Goal: Information Seeking & Learning: Learn about a topic

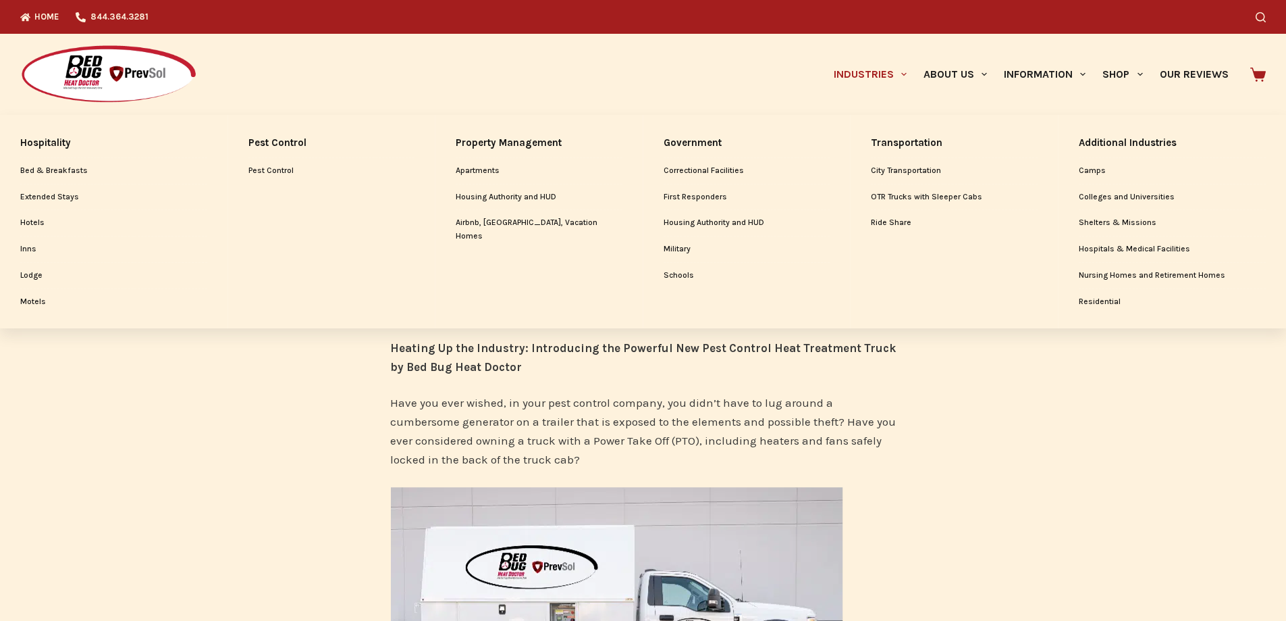
click at [835, 74] on link "Industries" at bounding box center [870, 74] width 90 height 81
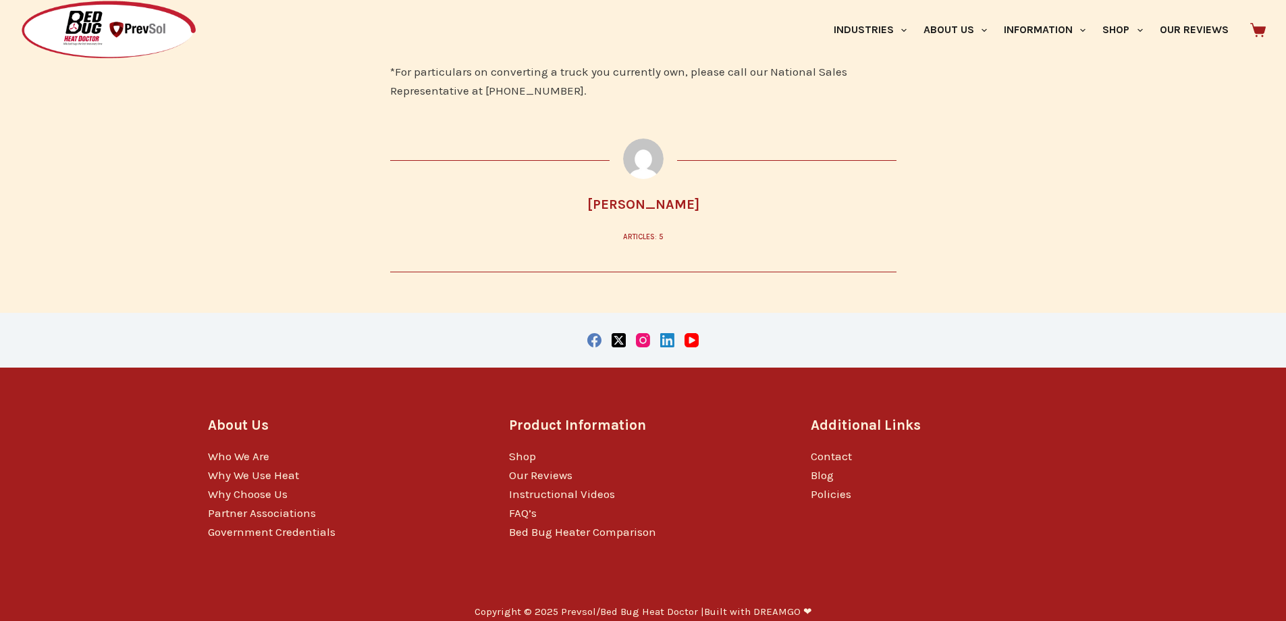
scroll to position [3246, 0]
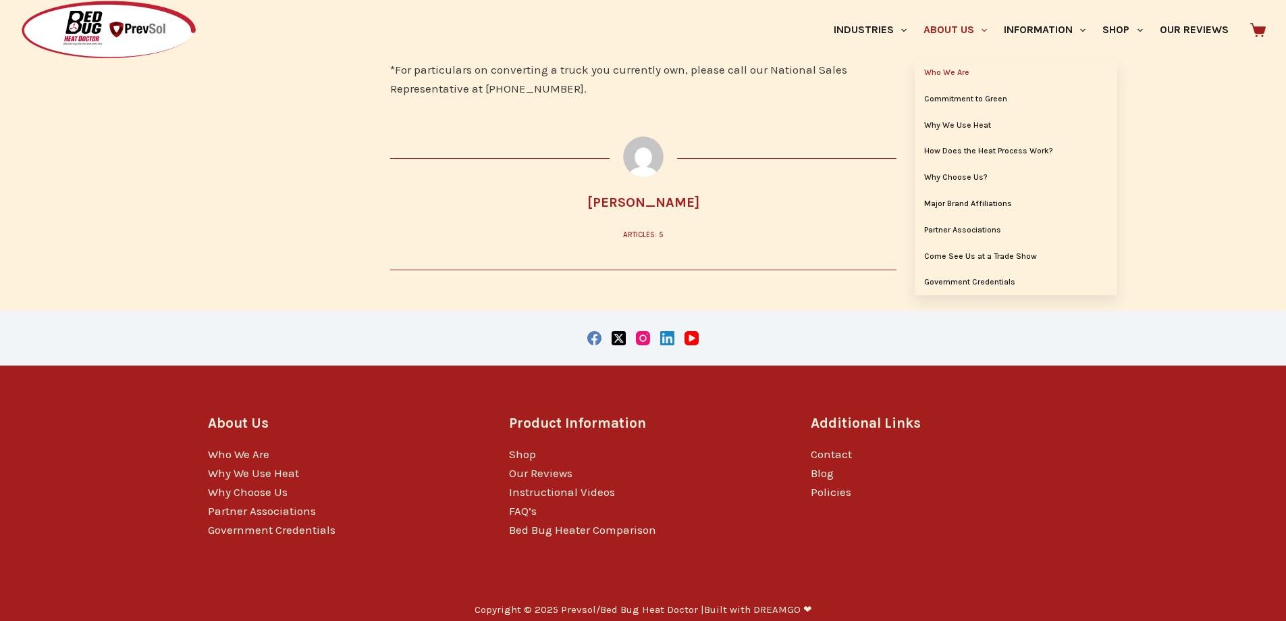
click at [915, 65] on link "Who We Are" at bounding box center [1016, 73] width 203 height 26
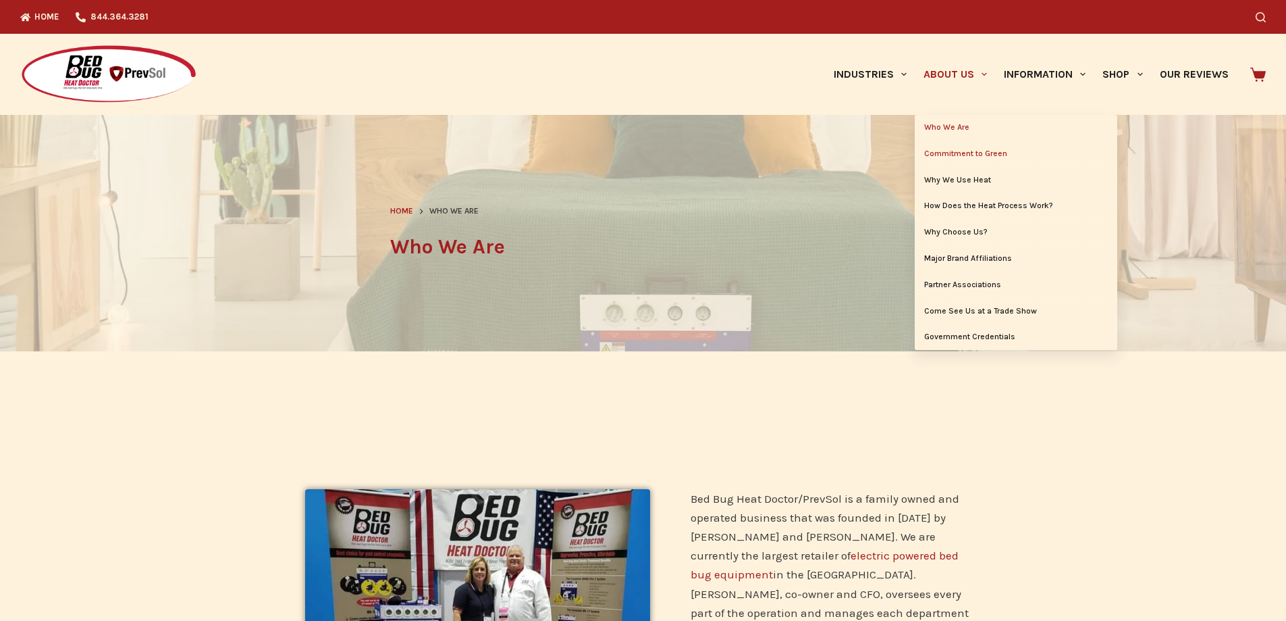
click at [918, 155] on link "Commitment to Green" at bounding box center [1016, 154] width 203 height 26
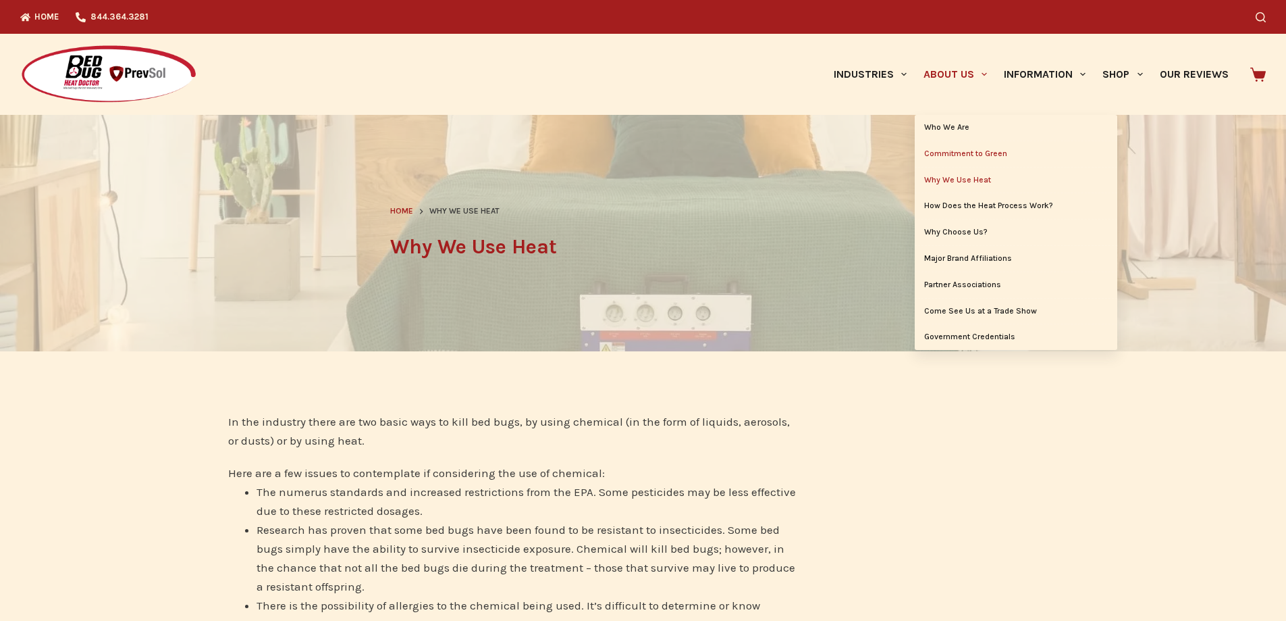
click at [930, 161] on link "Commitment to Green" at bounding box center [1016, 154] width 203 height 26
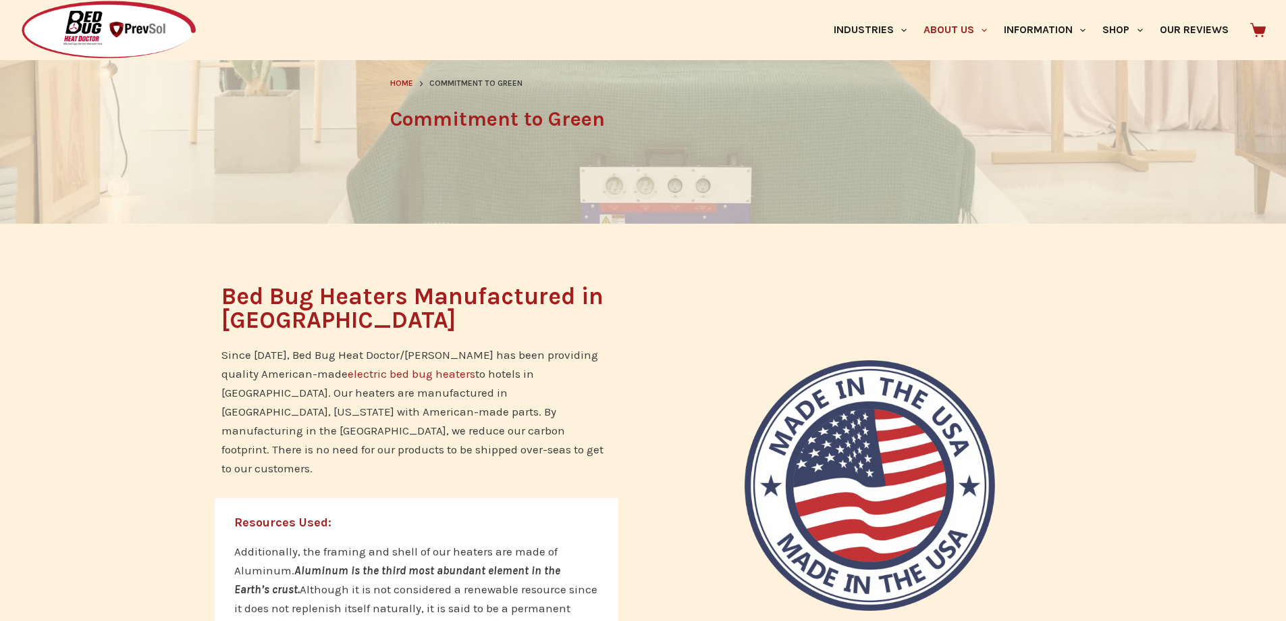
scroll to position [203, 0]
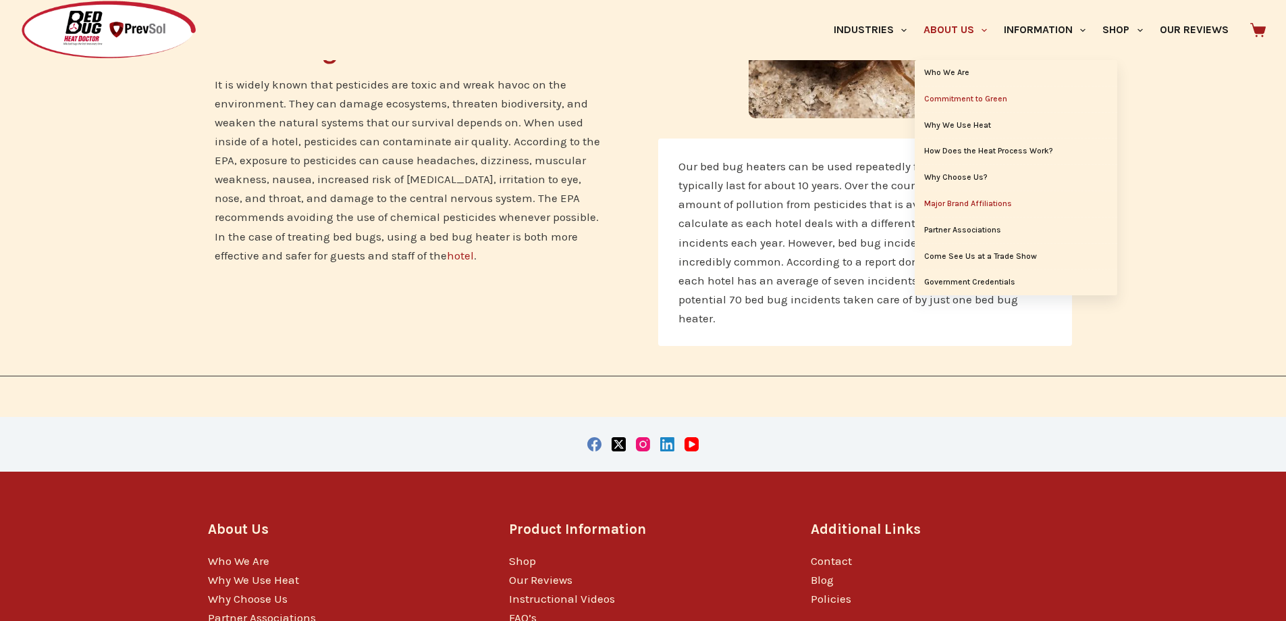
scroll to position [878, 0]
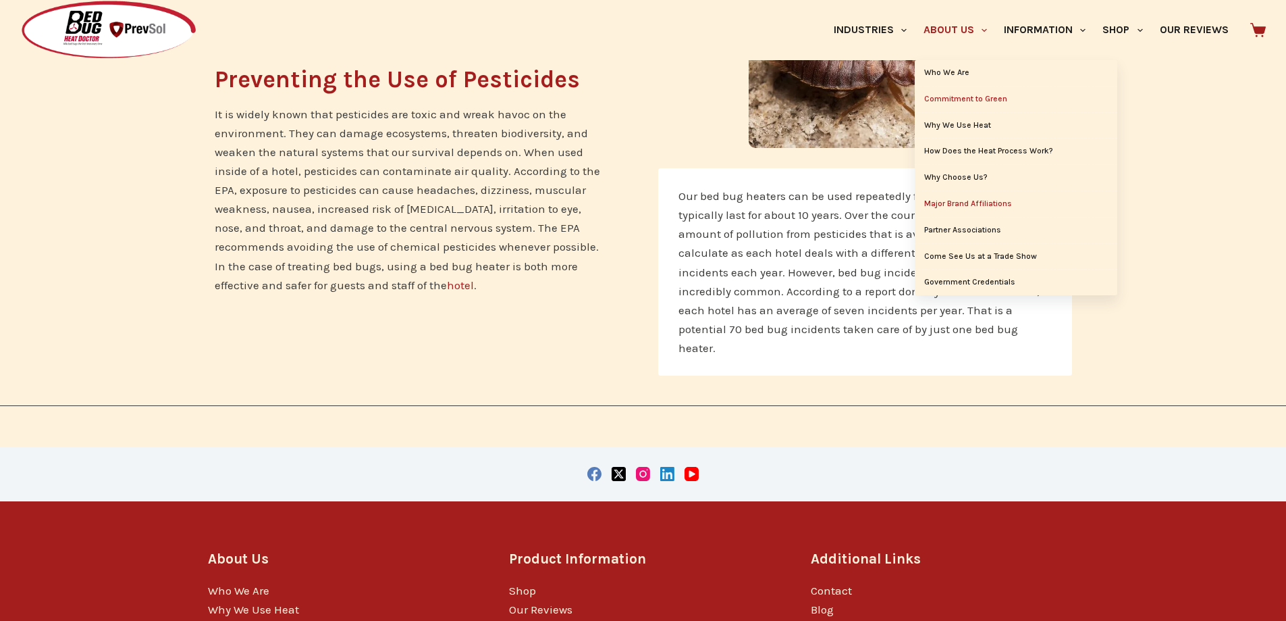
click at [926, 203] on link "Major Brand Affiliations" at bounding box center [1016, 204] width 203 height 26
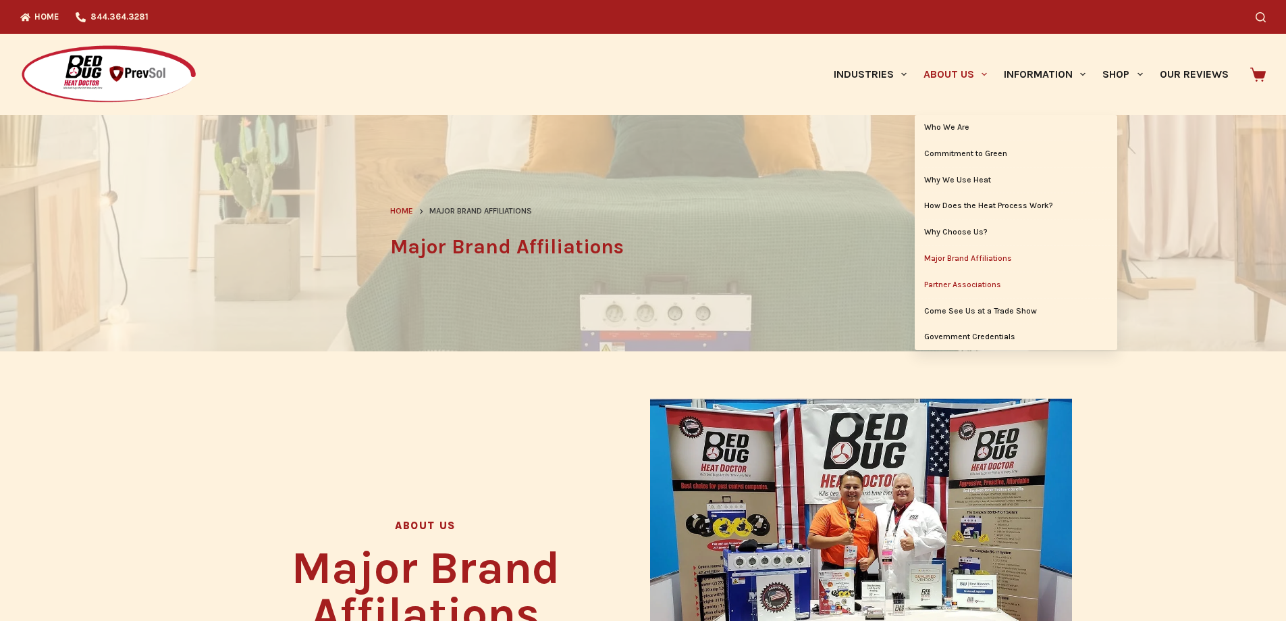
click at [915, 280] on link "Partner Associations" at bounding box center [1016, 285] width 203 height 26
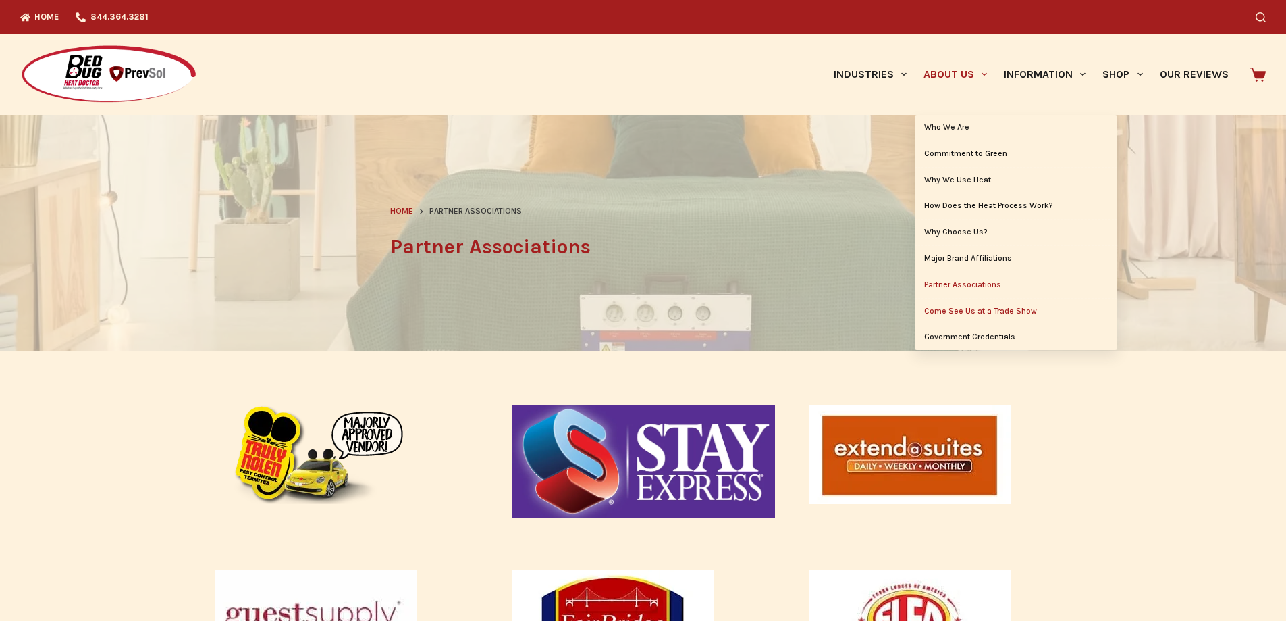
click at [934, 316] on link "Come See Us at a Trade Show" at bounding box center [1016, 311] width 203 height 26
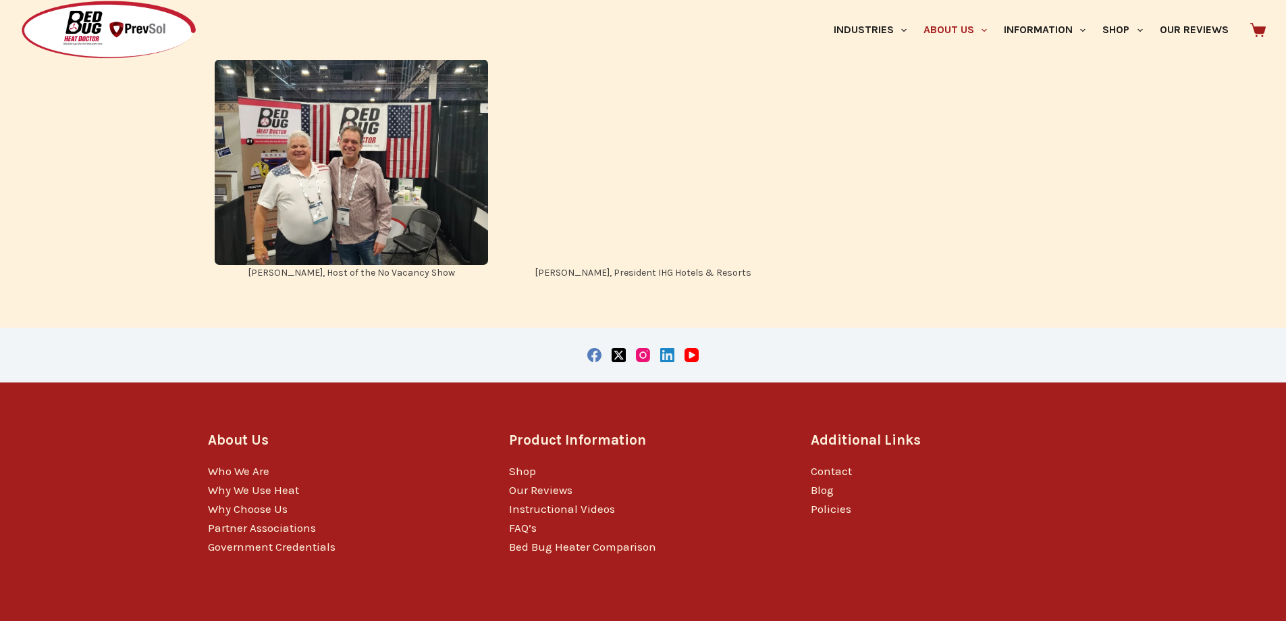
scroll to position [1936, 0]
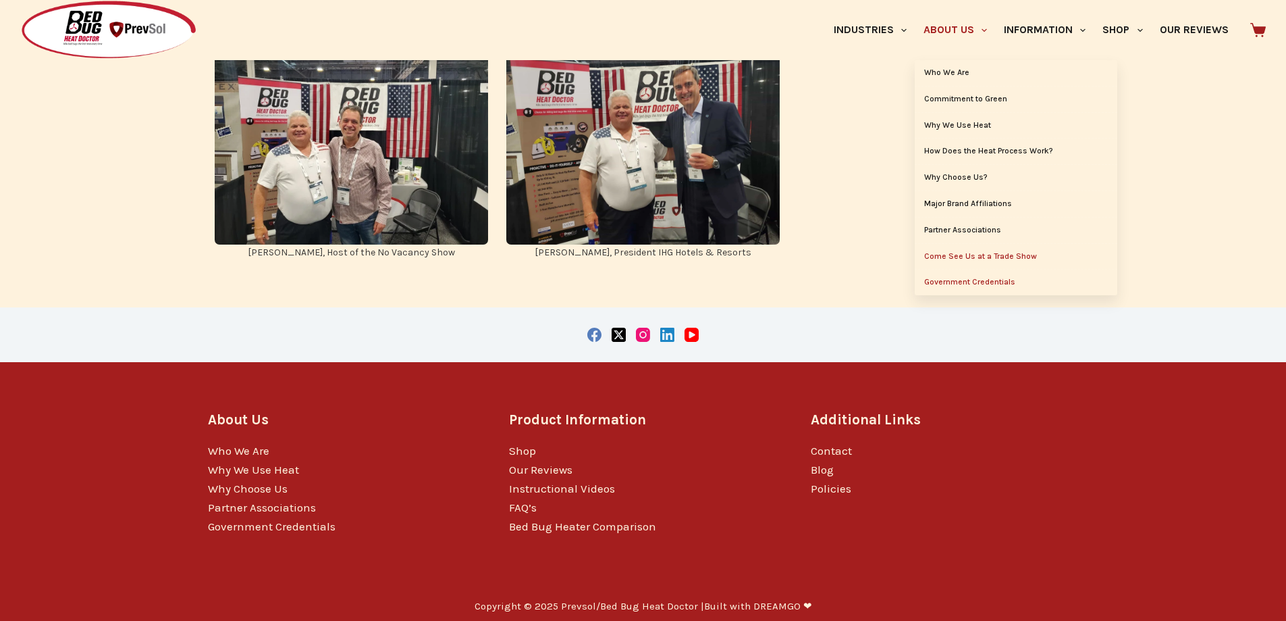
click at [945, 286] on link "Government Credentials" at bounding box center [1016, 282] width 203 height 26
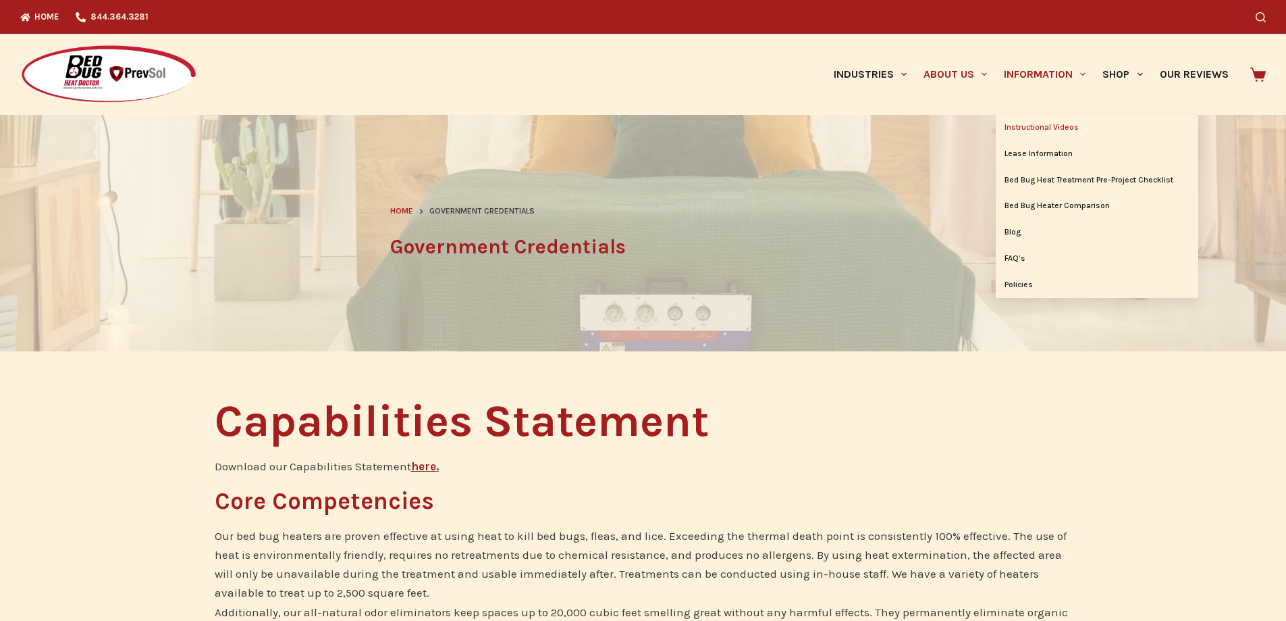
click at [1037, 128] on link "Instructional Videos" at bounding box center [1097, 128] width 203 height 26
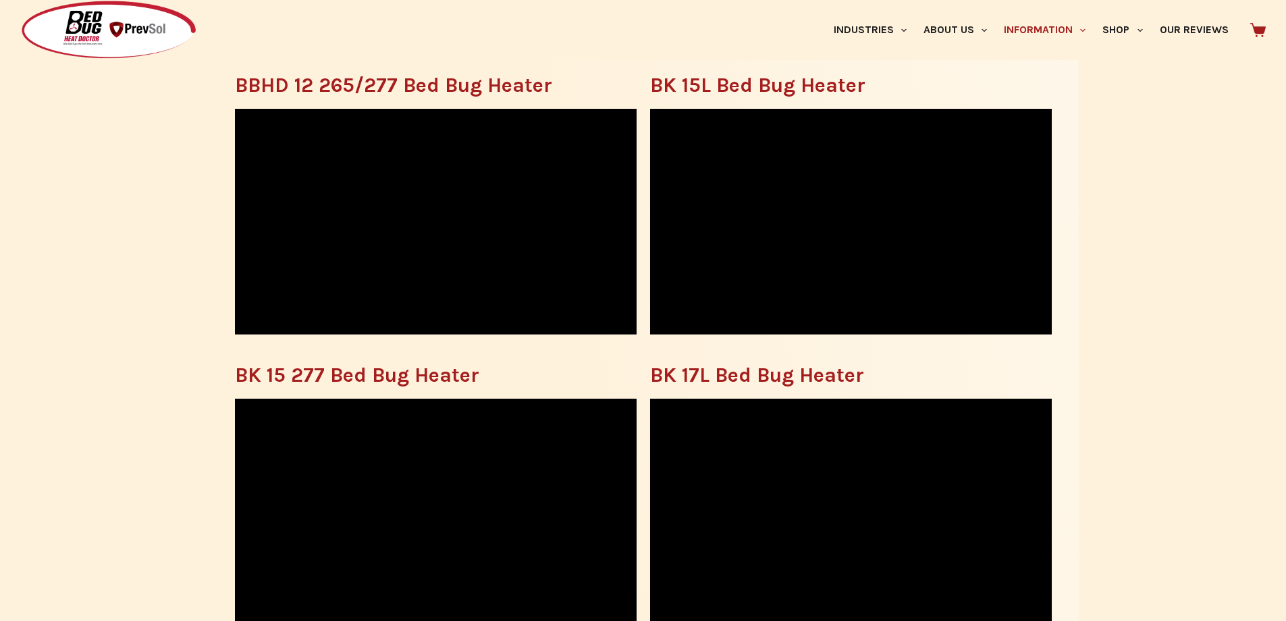
scroll to position [945, 0]
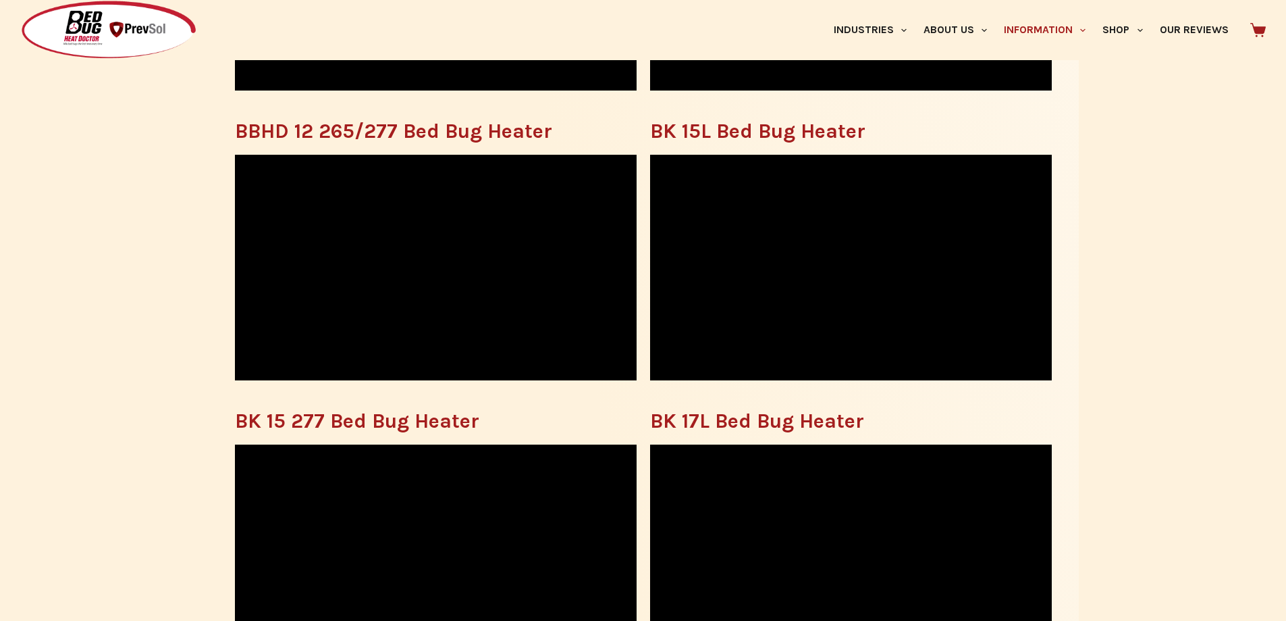
click at [1187, 148] on div "Please utilize our library of bed bug heater instructional videos to help you s…" at bounding box center [643, 334] width 1286 height 1774
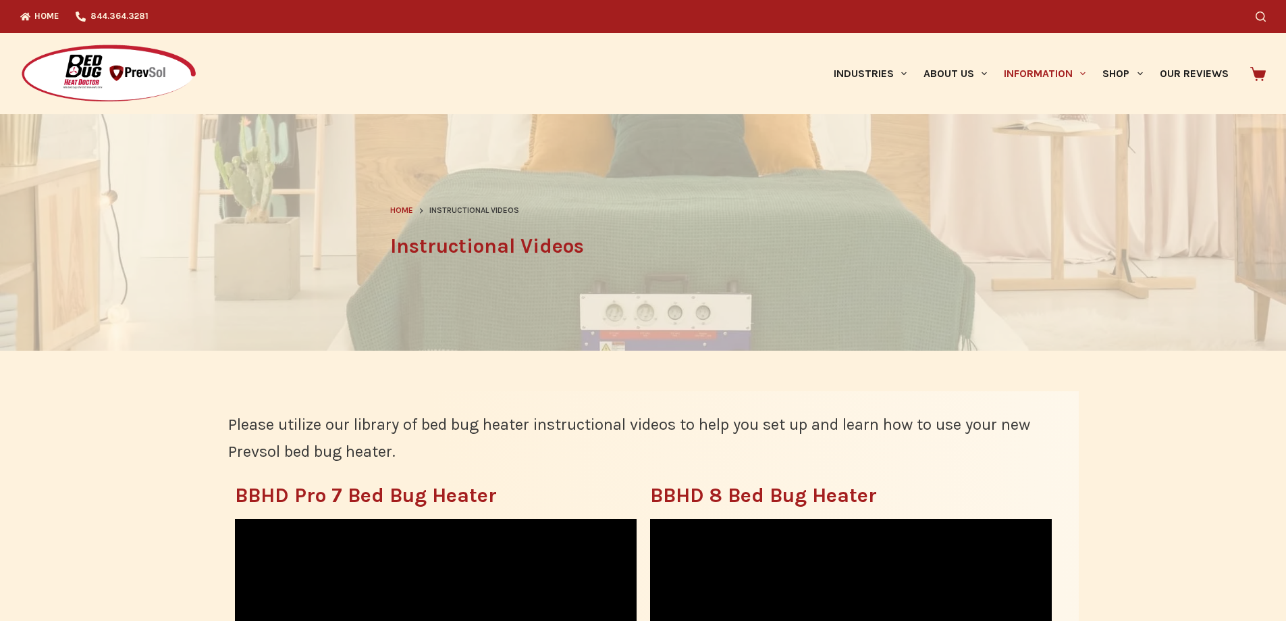
scroll to position [0, 0]
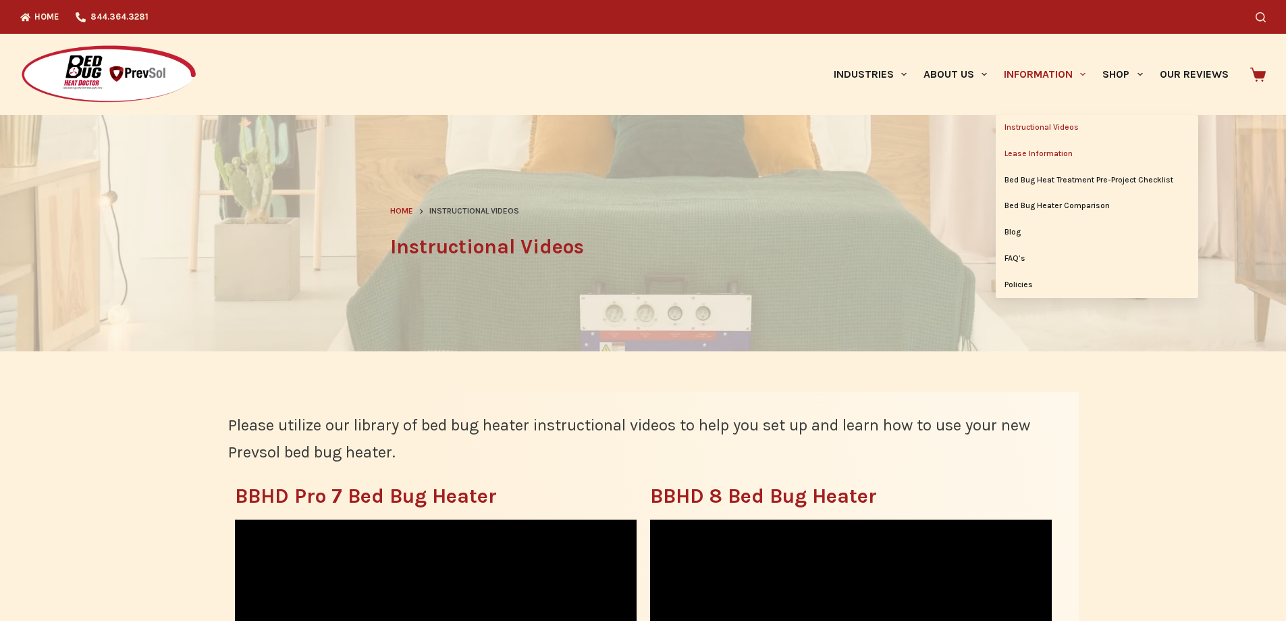
click at [996, 151] on link "Lease Information" at bounding box center [1097, 154] width 203 height 26
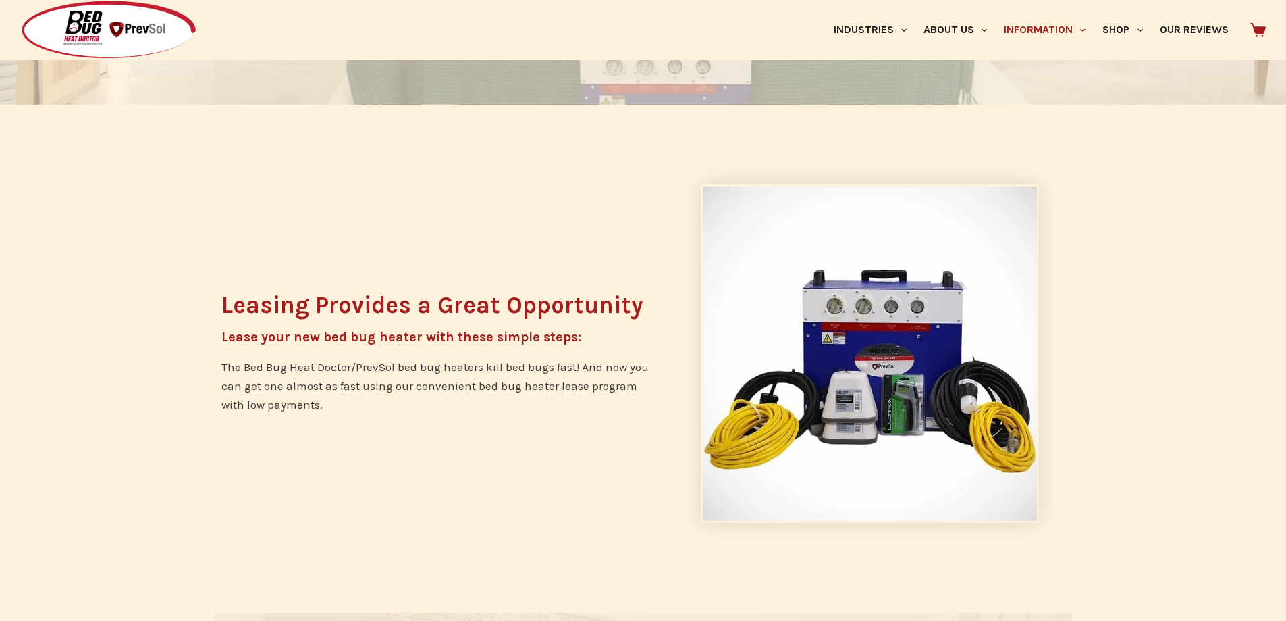
scroll to position [338, 0]
